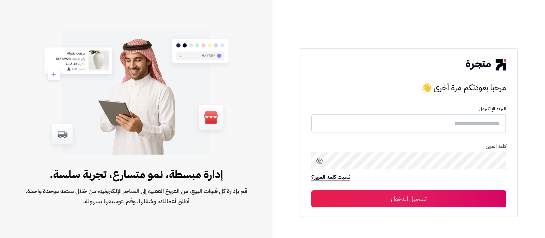
type input "**********"
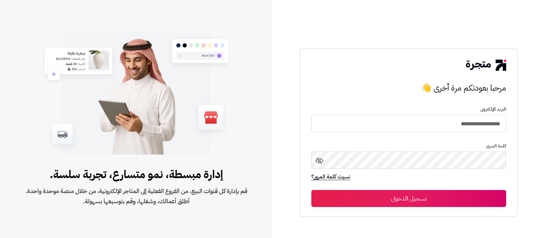
click at [411, 193] on button "تسجيل الدخول" at bounding box center [409, 198] width 195 height 17
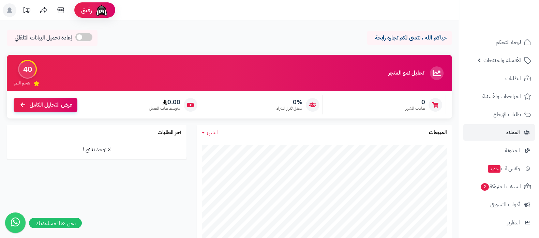
scroll to position [73, 0]
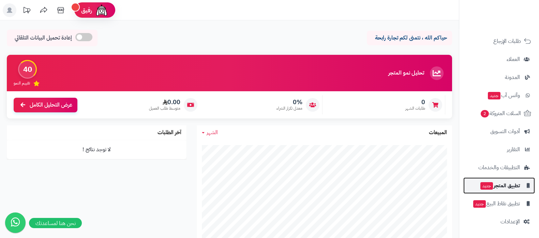
click at [503, 181] on span "تطبيق المتجر جديد" at bounding box center [500, 186] width 40 height 10
